Goal: Task Accomplishment & Management: Use online tool/utility

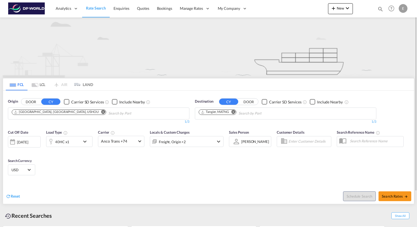
click at [101, 112] on md-icon "Remove" at bounding box center [103, 112] width 4 height 4
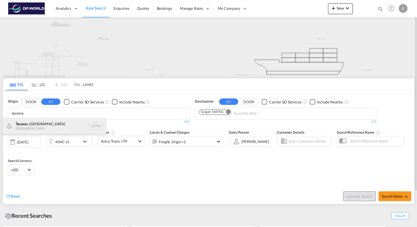
type input "tacoma"
click at [31, 124] on div "Tacoma , [GEOGRAPHIC_DATA] [GEOGRAPHIC_DATA] USTIW" at bounding box center [54, 126] width 104 height 16
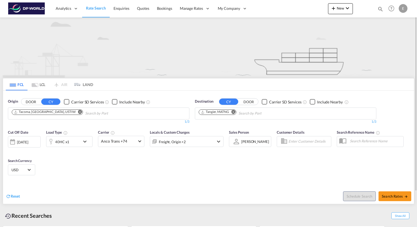
click at [233, 112] on md-icon "Remove" at bounding box center [233, 112] width 4 height 4
type input "[GEOGRAPHIC_DATA]"
click at [209, 125] on div "Shanghai [GEOGRAPHIC_DATA] [GEOGRAPHIC_DATA]" at bounding box center [241, 126] width 104 height 16
click at [405, 197] on md-icon "icon-arrow-right" at bounding box center [406, 197] width 4 height 4
type input "USTIW to [GEOGRAPHIC_DATA] / [DATE]"
